Goal: Task Accomplishment & Management: Use online tool/utility

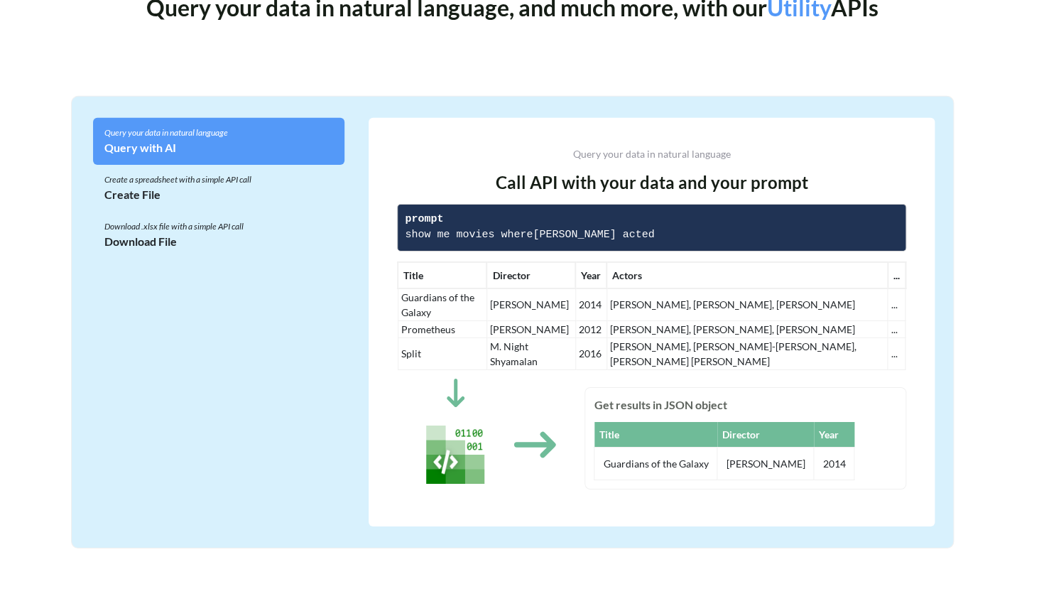
scroll to position [3767, 0]
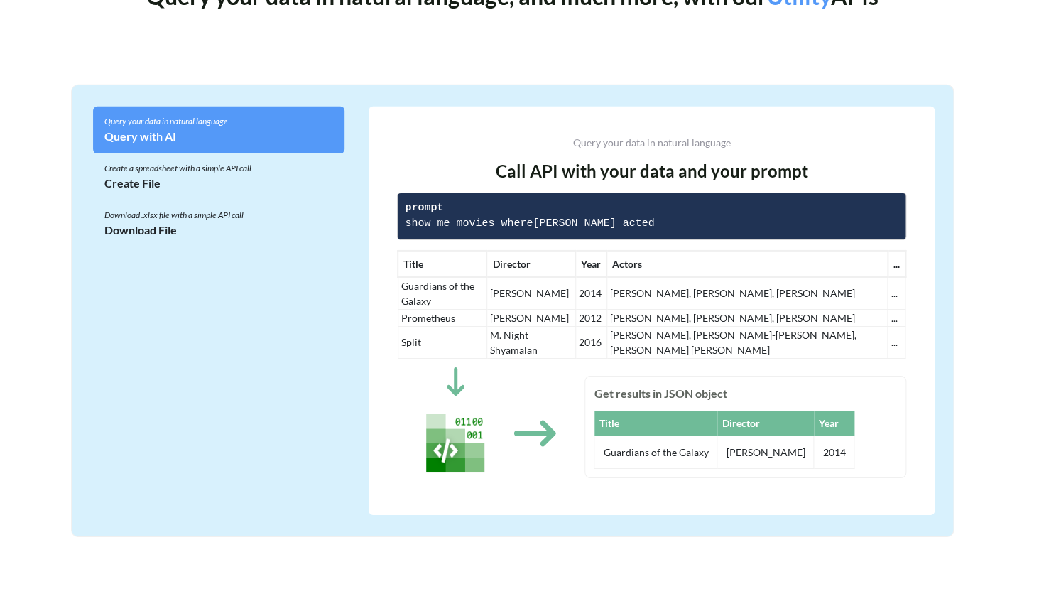
click at [235, 163] on div "Create a spreadsheet with a simple API call" at bounding box center [218, 168] width 229 height 13
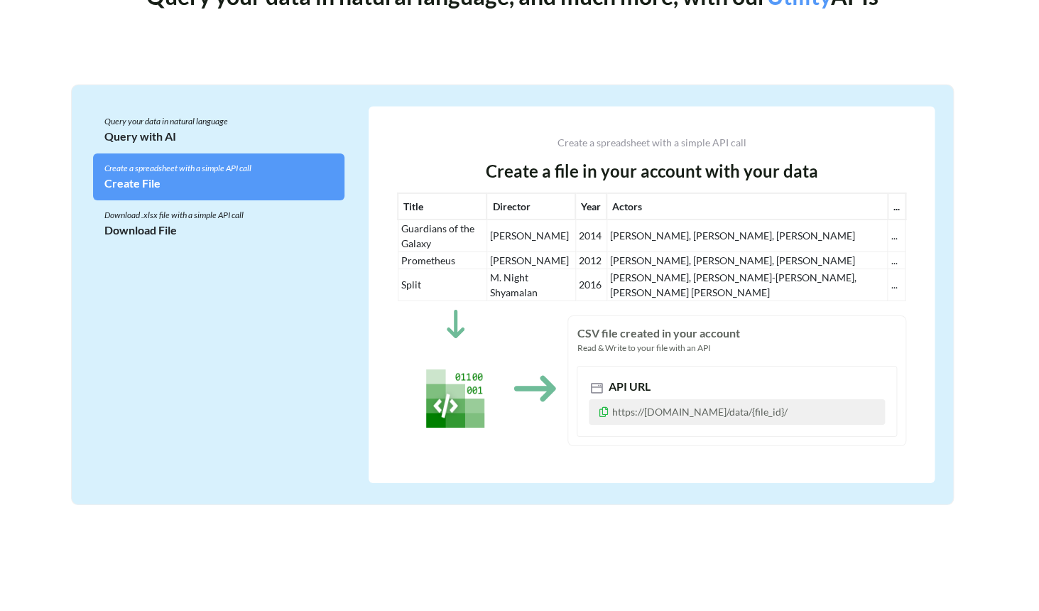
click at [223, 224] on div "Download File" at bounding box center [218, 230] width 229 height 17
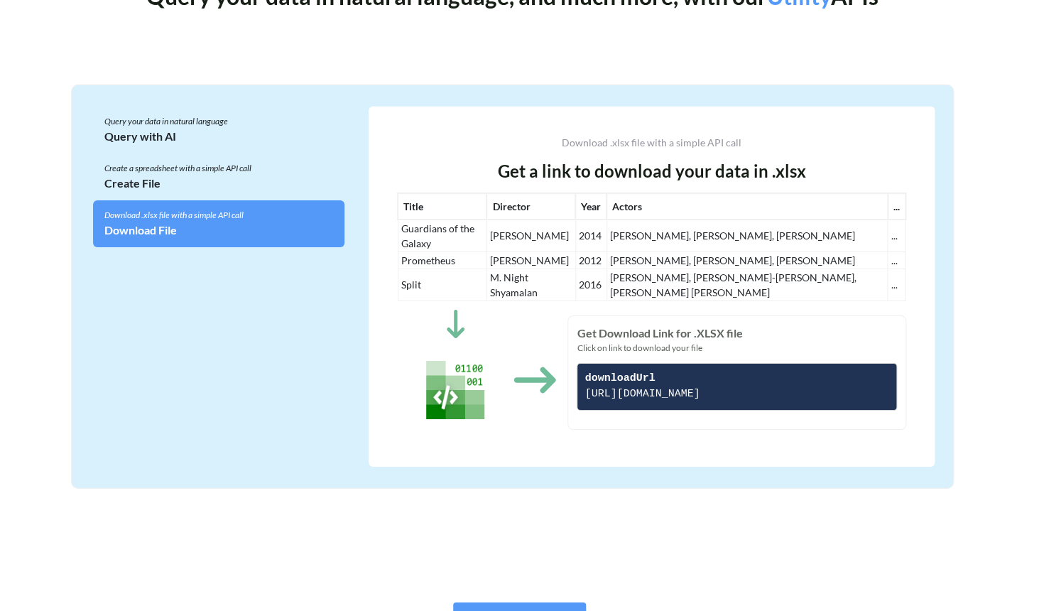
click at [225, 141] on div "Query with AI" at bounding box center [218, 136] width 229 height 17
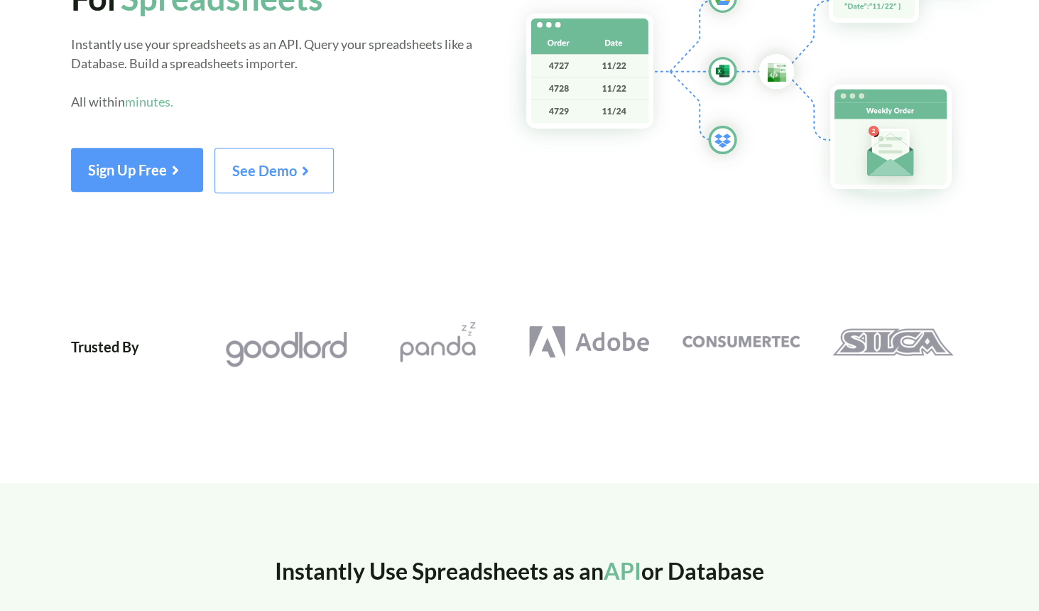
scroll to position [0, 0]
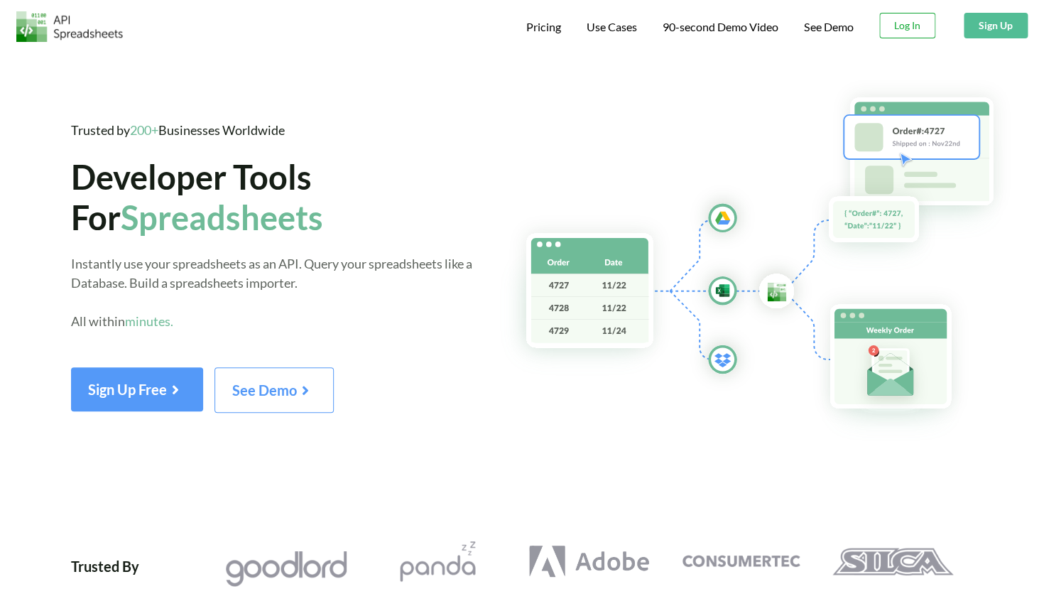
click at [897, 31] on button "Log In" at bounding box center [907, 26] width 56 height 26
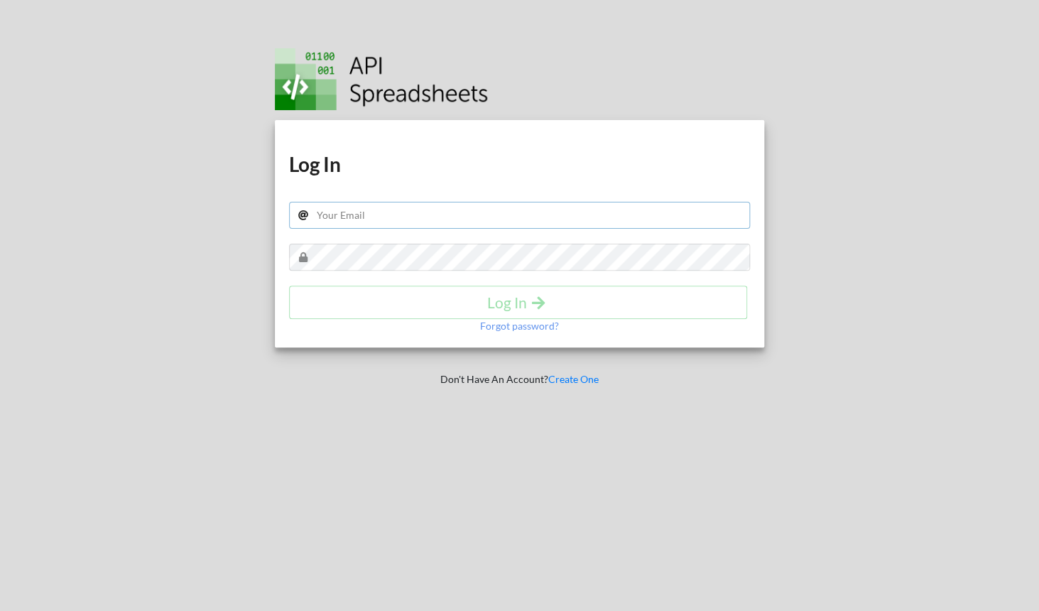
click at [521, 222] on input "text" at bounding box center [519, 215] width 461 height 27
type input "adhaar@apispreadsheets.com"
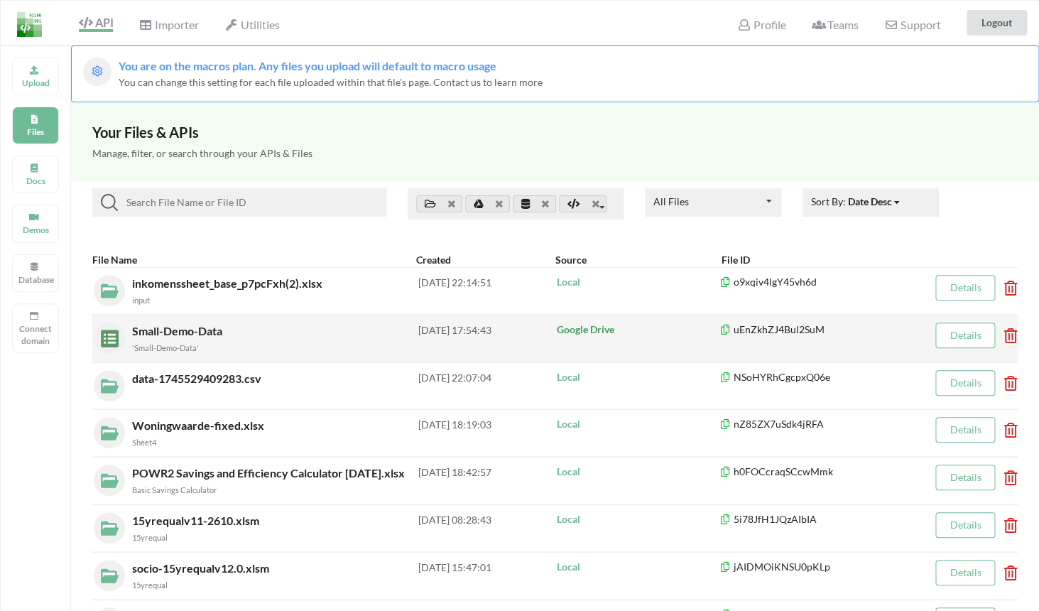
click at [361, 329] on div "Small-Demo-Data 'Small-Demo-Data'" at bounding box center [275, 338] width 286 height 32
